Goal: Check status: Check status

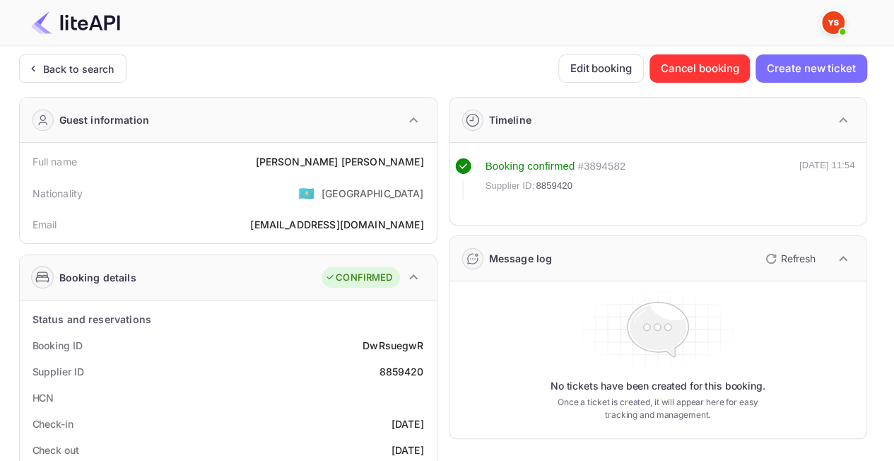
click at [80, 76] on div "Back to search" at bounding box center [72, 68] width 107 height 28
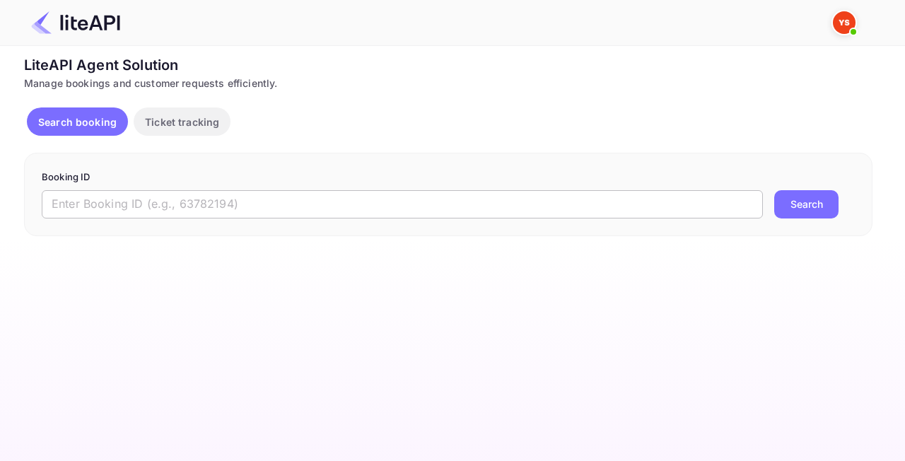
drag, startPoint x: 332, startPoint y: 216, endPoint x: 325, endPoint y: 206, distance: 12.2
click at [328, 213] on input "text" at bounding box center [402, 204] width 721 height 28
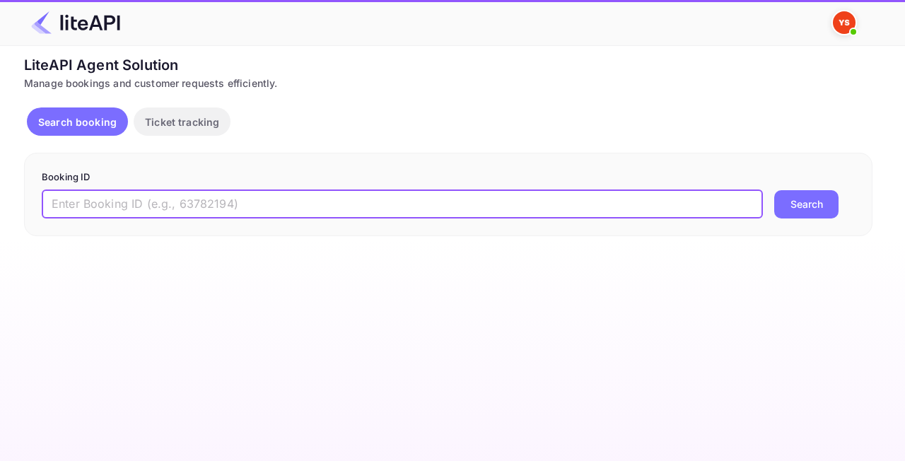
paste input "7747074"
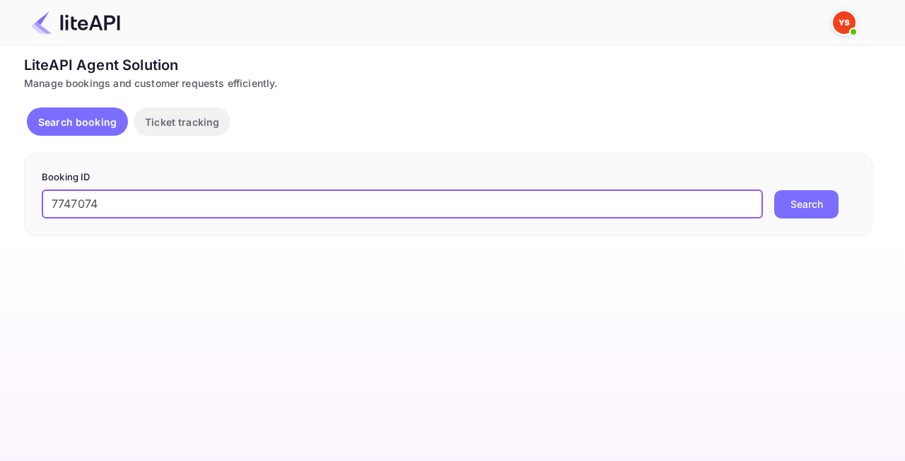
type input "7747074"
click at [810, 206] on button "Search" at bounding box center [806, 204] width 64 height 28
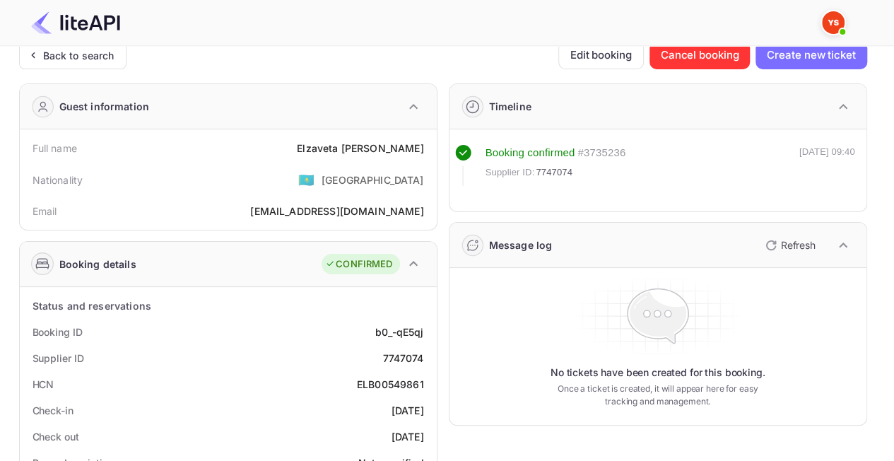
scroll to position [15, 0]
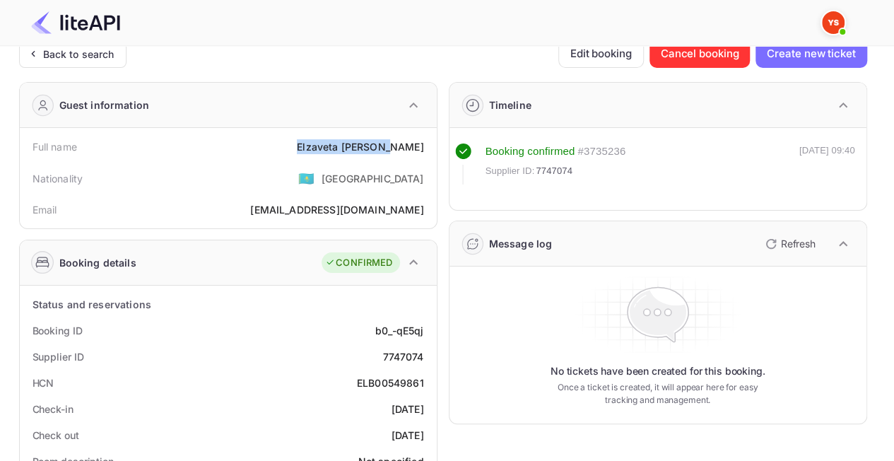
drag, startPoint x: 322, startPoint y: 146, endPoint x: 430, endPoint y: 142, distance: 107.5
click at [430, 142] on div "Full name [PERSON_NAME]" at bounding box center [228, 147] width 406 height 26
copy div "[PERSON_NAME]"
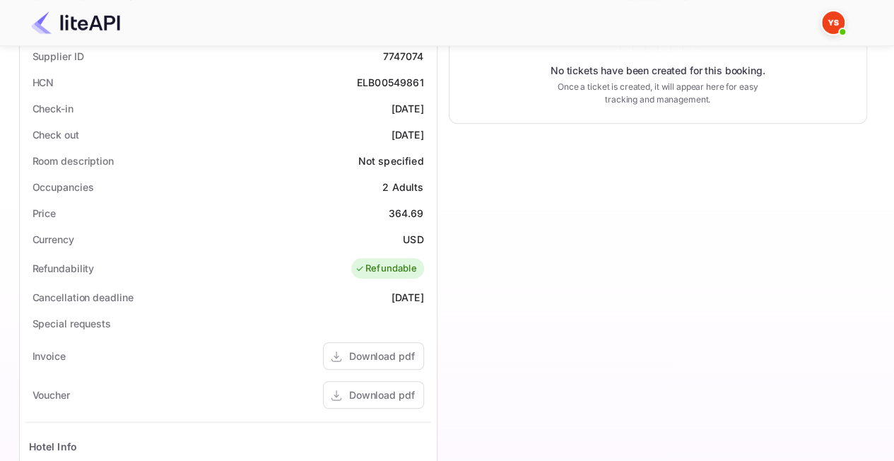
scroll to position [317, 0]
drag, startPoint x: 384, startPoint y: 209, endPoint x: 434, endPoint y: 209, distance: 49.5
click at [434, 209] on div "Status and reservations Booking ID b0_-qE5qj Supplier ID 7747074 HCN ELB0054986…" at bounding box center [228, 334] width 417 height 700
copy div "364.69"
